Goal: Check status: Check status

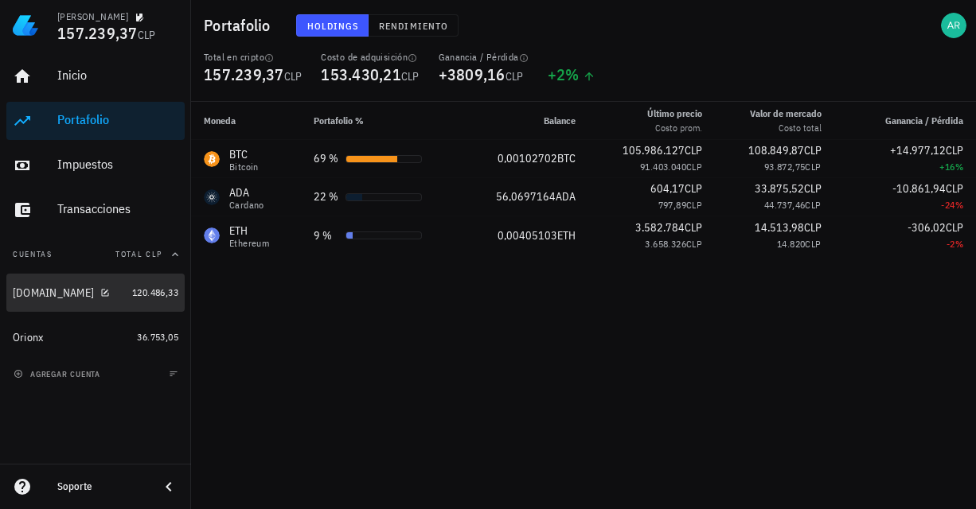
click at [36, 283] on div "[DOMAIN_NAME]" at bounding box center [69, 293] width 113 height 34
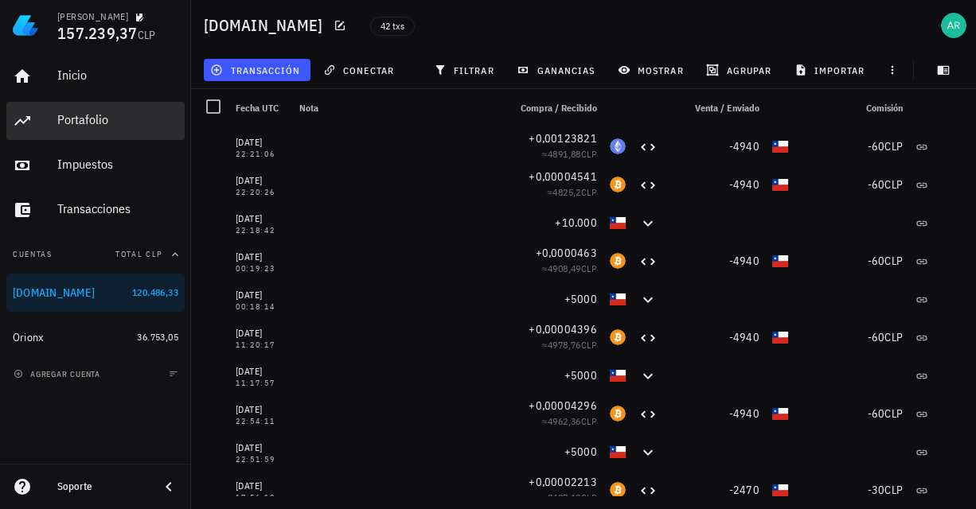
click at [100, 115] on div "Portafolio" at bounding box center [117, 119] width 121 height 15
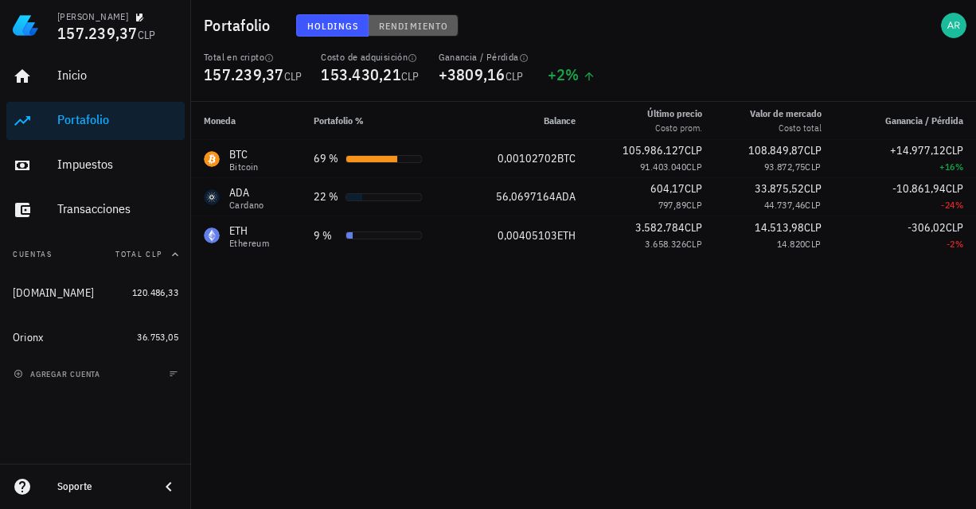
click at [404, 32] on button "Rendimiento" at bounding box center [414, 25] width 90 height 22
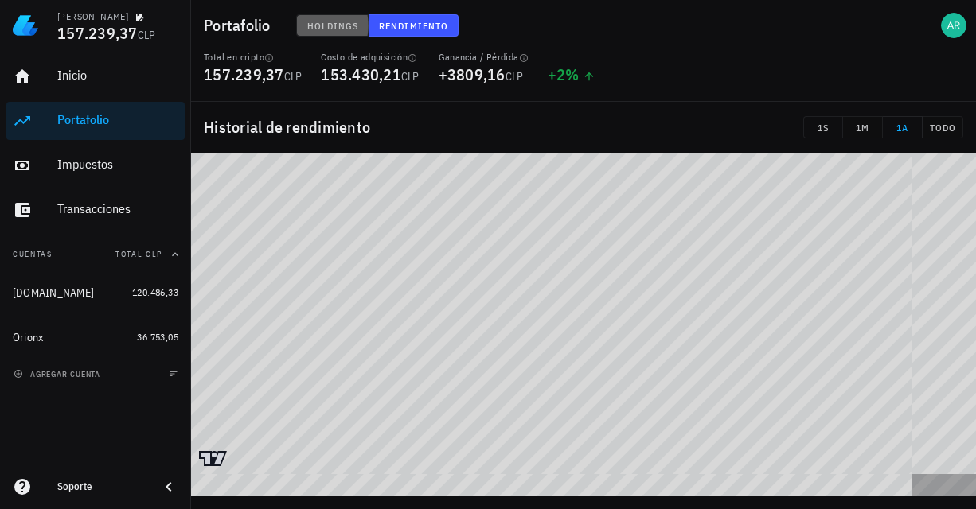
click at [339, 25] on span "Holdings" at bounding box center [332, 26] width 53 height 12
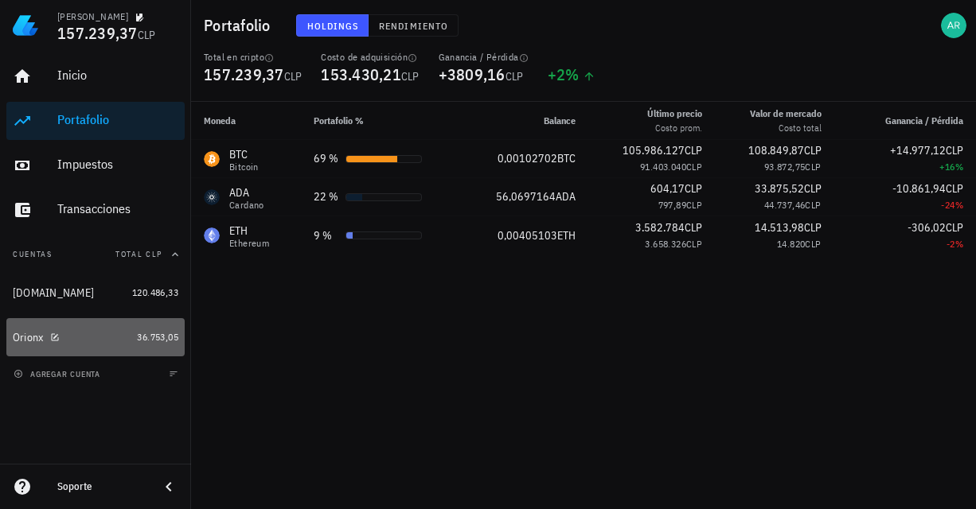
click at [21, 336] on div "Orionx" at bounding box center [28, 338] width 31 height 14
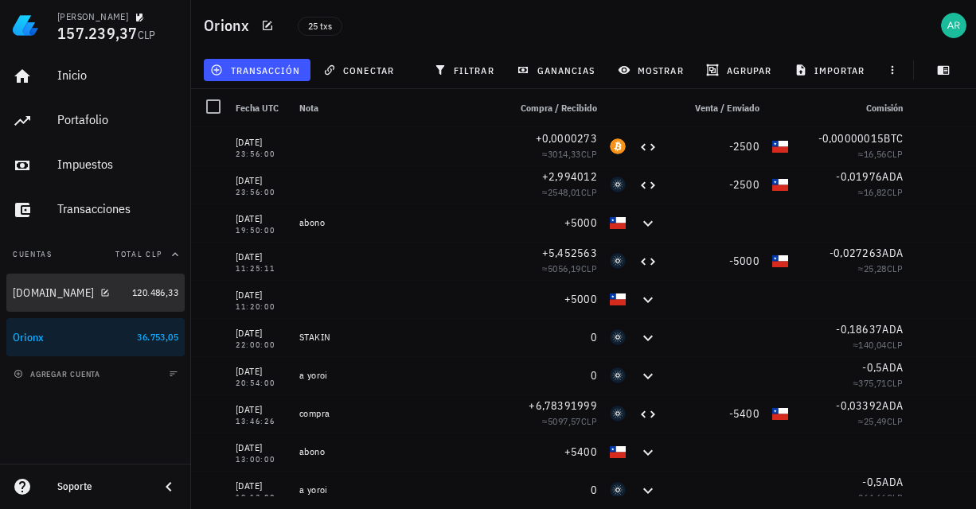
click at [21, 294] on div "[DOMAIN_NAME]" at bounding box center [53, 294] width 81 height 14
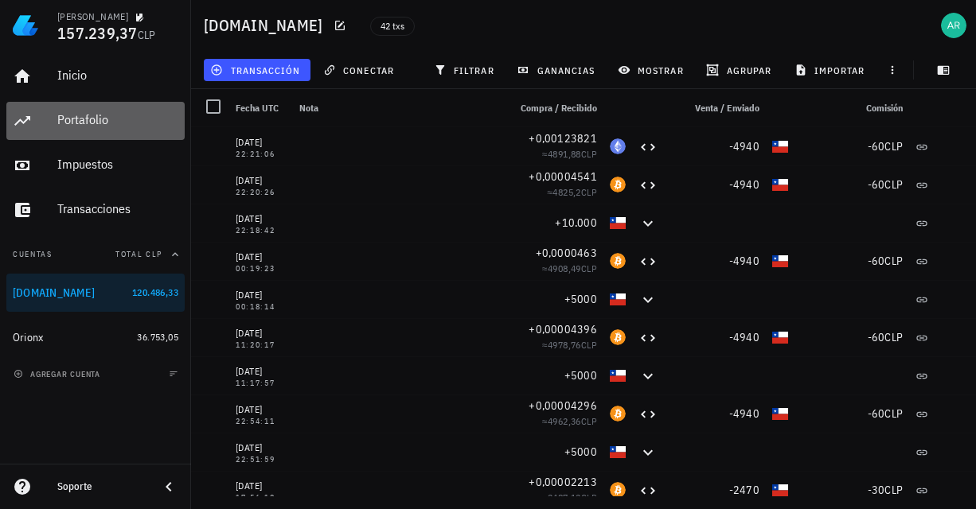
click at [105, 128] on div "Portafolio" at bounding box center [117, 121] width 121 height 36
